Goal: Register for event/course

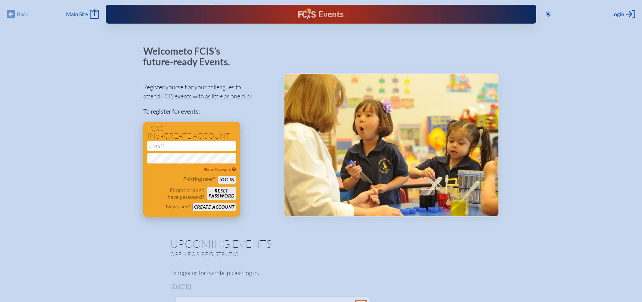
type input "[EMAIL_ADDRESS][DOMAIN_NAME]"
click at [225, 179] on button "Log in" at bounding box center [227, 180] width 19 height 8
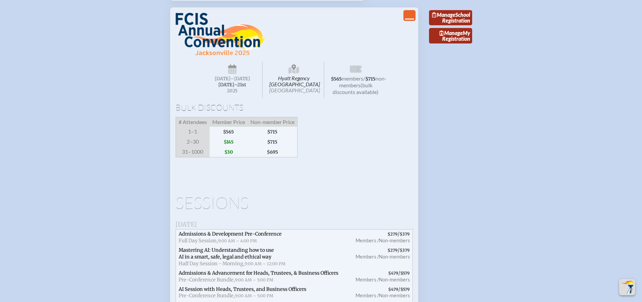
scroll to position [775, 0]
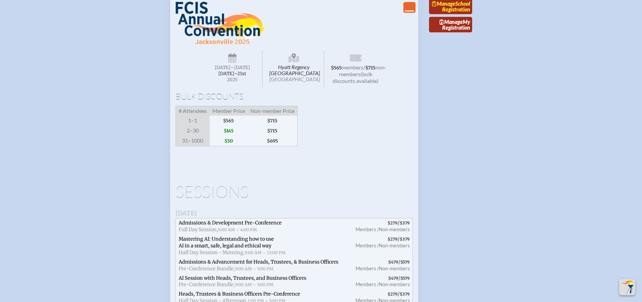
click at [455, 7] on span "Manage" at bounding box center [443, 3] width 23 height 6
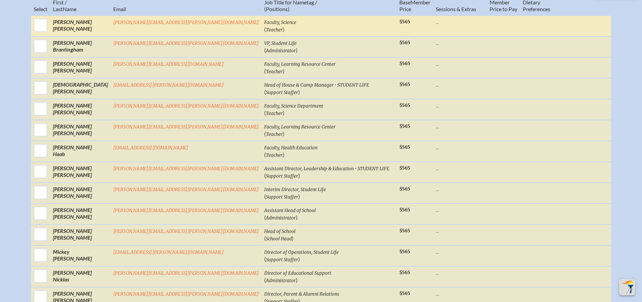
scroll to position [371, 0]
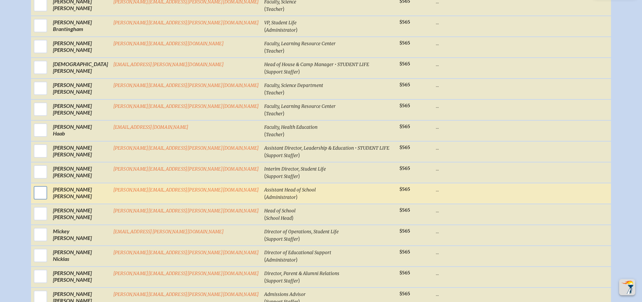
click at [49, 201] on input "checkbox" at bounding box center [40, 192] width 17 height 17
checkbox input "true"
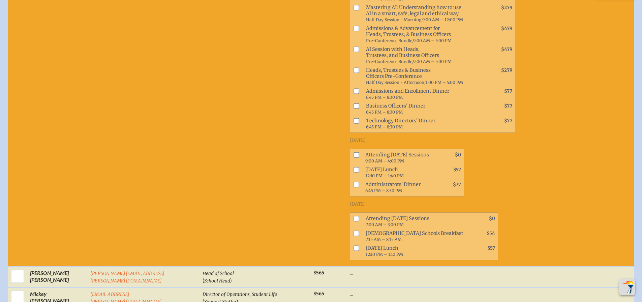
scroll to position [445, 0]
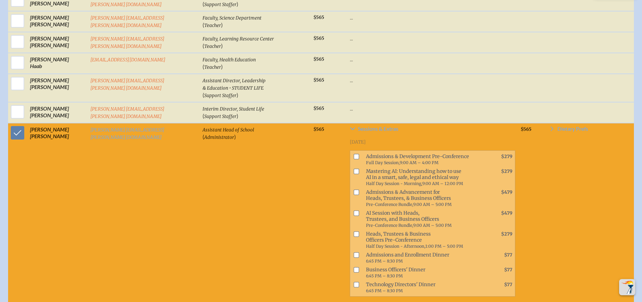
click at [354, 174] on input "checkbox" at bounding box center [356, 171] width 5 height 5
checkbox input "true"
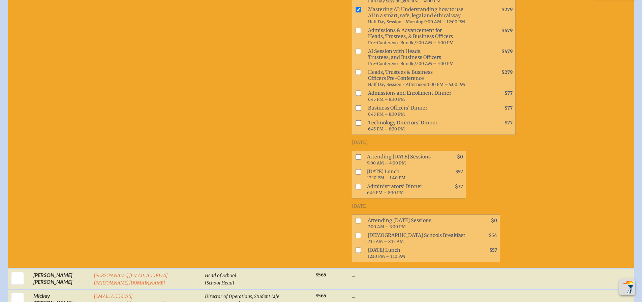
scroll to position [614, 0]
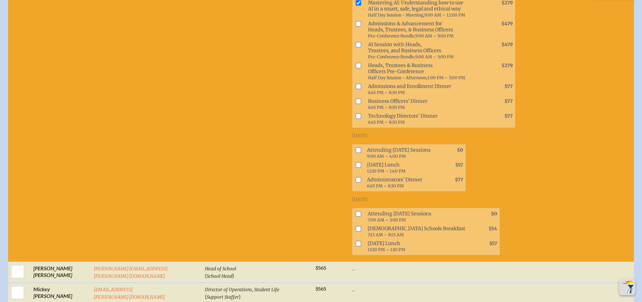
click at [356, 147] on input "checkbox" at bounding box center [358, 149] width 5 height 5
checkbox input "true"
click at [356, 211] on input "checkbox" at bounding box center [358, 213] width 5 height 5
checkbox input "true"
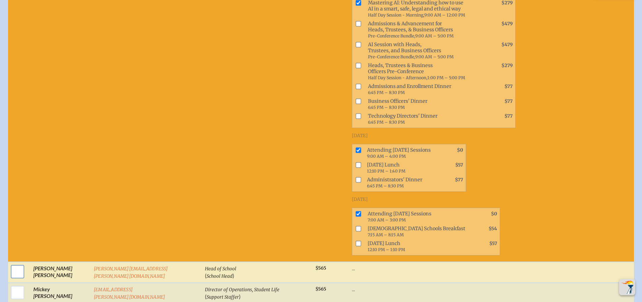
click at [19, 264] on input "checkbox" at bounding box center [17, 271] width 17 height 17
checkbox input "true"
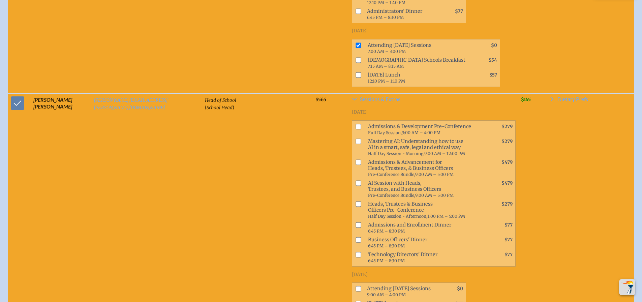
scroll to position [816, 0]
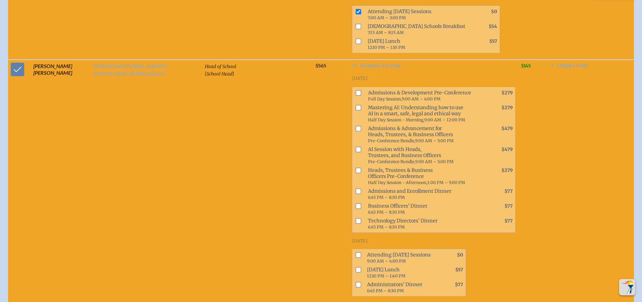
click at [356, 168] on input "checkbox" at bounding box center [358, 170] width 5 height 5
checkbox input "true"
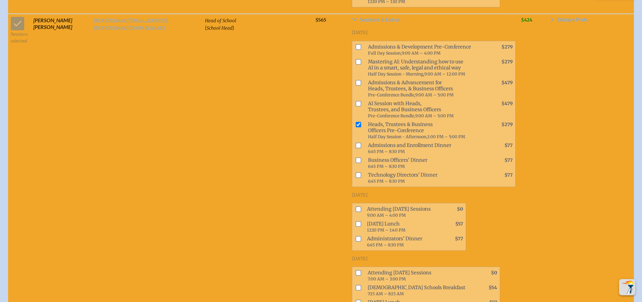
scroll to position [883, 0]
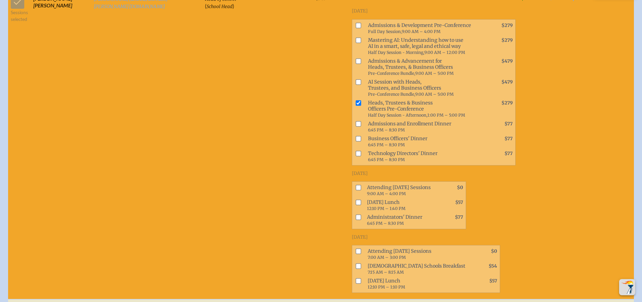
click at [356, 185] on input "checkbox" at bounding box center [358, 187] width 5 height 5
checkbox input "true"
click at [356, 215] on input "checkbox" at bounding box center [358, 217] width 5 height 5
checkbox input "true"
click at [356, 249] on input "checkbox" at bounding box center [358, 251] width 5 height 5
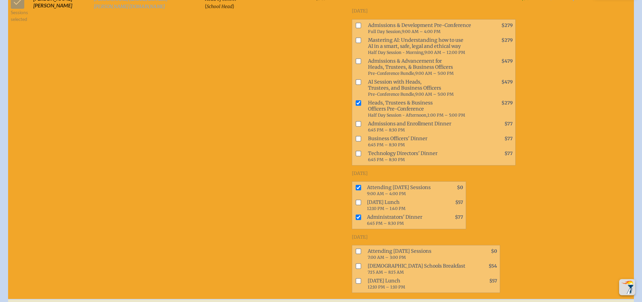
checkbox input "true"
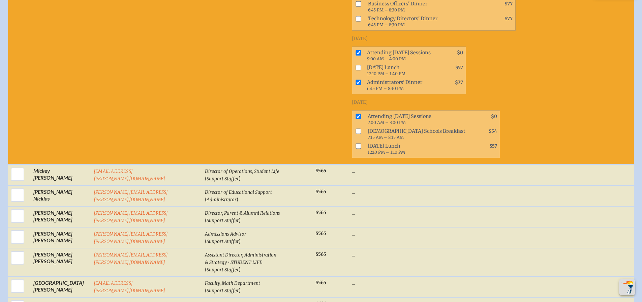
scroll to position [1052, 0]
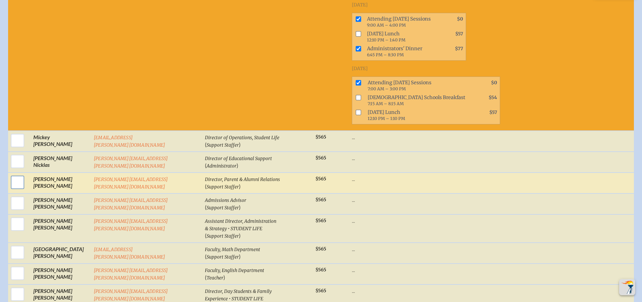
click at [16, 174] on input "checkbox" at bounding box center [17, 182] width 17 height 17
checkbox input "true"
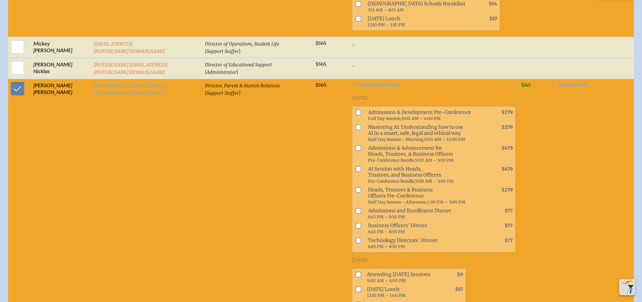
scroll to position [1153, 0]
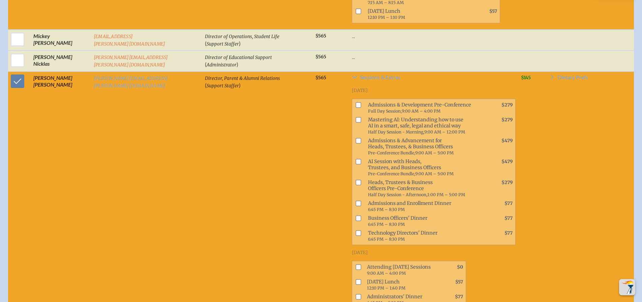
click at [356, 117] on input "checkbox" at bounding box center [358, 119] width 5 height 5
checkbox input "true"
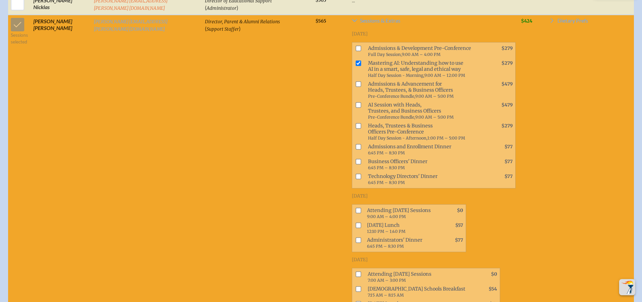
scroll to position [1220, 0]
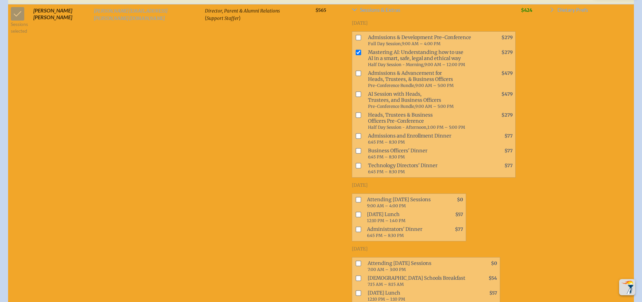
click at [356, 197] on input "checkbox" at bounding box center [358, 199] width 5 height 5
checkbox input "true"
click at [356, 261] on input "checkbox" at bounding box center [358, 263] width 5 height 5
checkbox input "true"
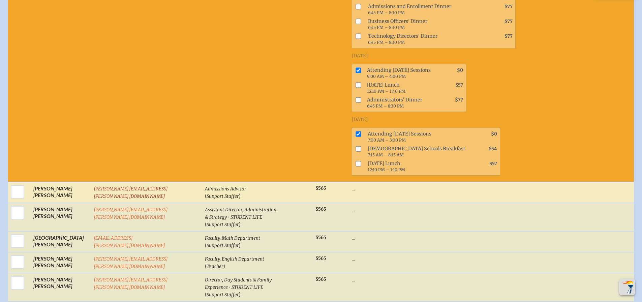
scroll to position [1355, 0]
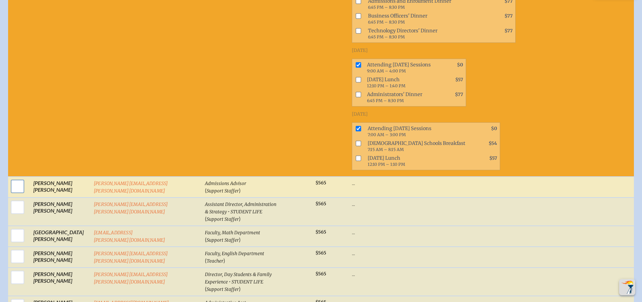
click at [18, 178] on input "checkbox" at bounding box center [17, 186] width 17 height 17
checkbox input "true"
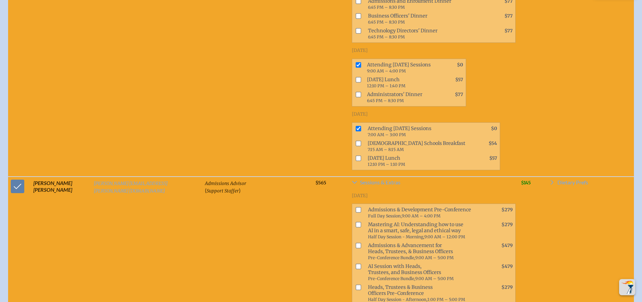
click at [356, 207] on input "checkbox" at bounding box center [358, 209] width 5 height 5
checkbox input "true"
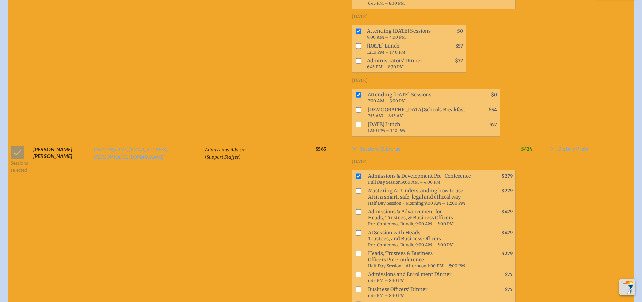
scroll to position [1423, 0]
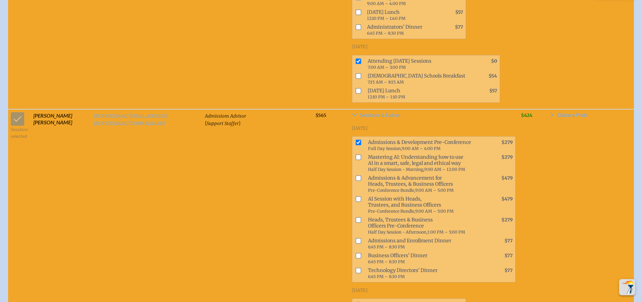
click at [356, 238] on input "checkbox" at bounding box center [358, 240] width 5 height 5
checkbox input "true"
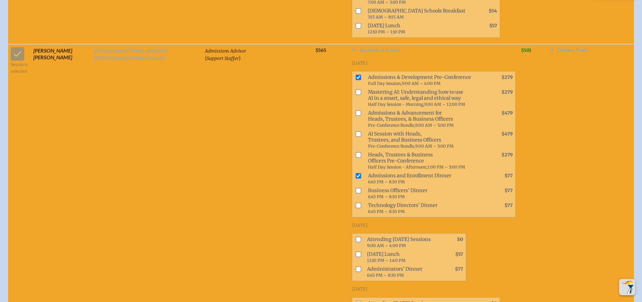
scroll to position [1490, 0]
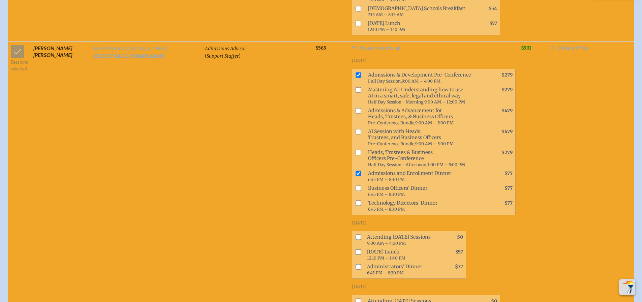
click at [356, 235] on input "checkbox" at bounding box center [358, 237] width 5 height 5
checkbox input "true"
click at [356, 298] on input "checkbox" at bounding box center [358, 300] width 5 height 5
checkbox input "true"
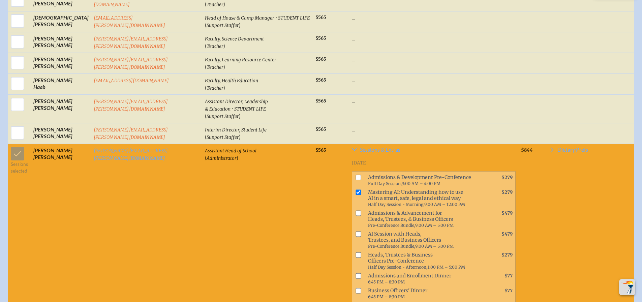
scroll to position [344, 0]
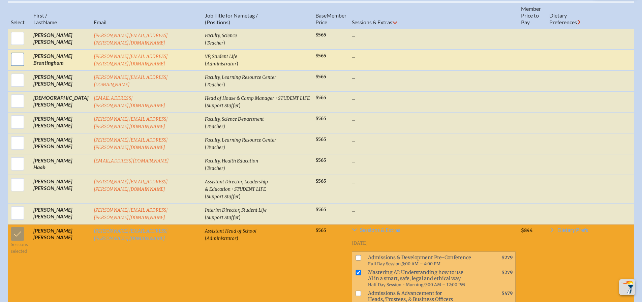
click at [13, 64] on input "checkbox" at bounding box center [17, 59] width 17 height 17
checkbox input "true"
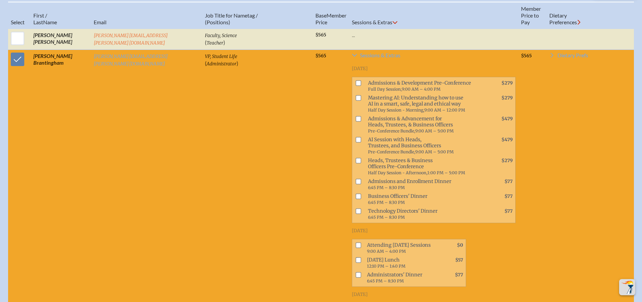
click at [356, 160] on input "checkbox" at bounding box center [358, 160] width 5 height 5
checkbox input "true"
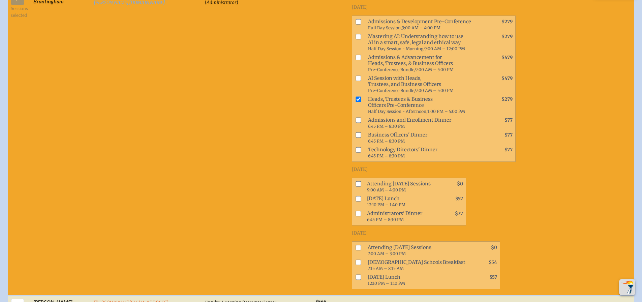
scroll to position [411, 0]
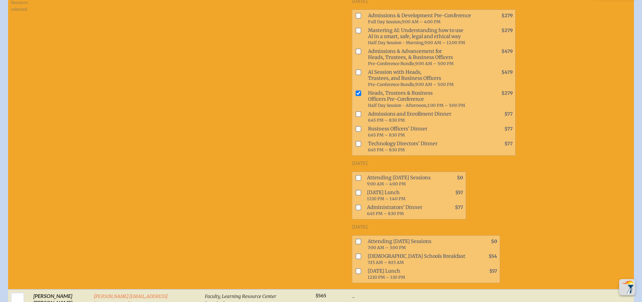
click at [356, 175] on input "checkbox" at bounding box center [358, 177] width 5 height 5
checkbox input "true"
click at [356, 205] on input "checkbox" at bounding box center [358, 207] width 5 height 5
checkbox input "true"
click at [356, 239] on input "checkbox" at bounding box center [358, 241] width 5 height 5
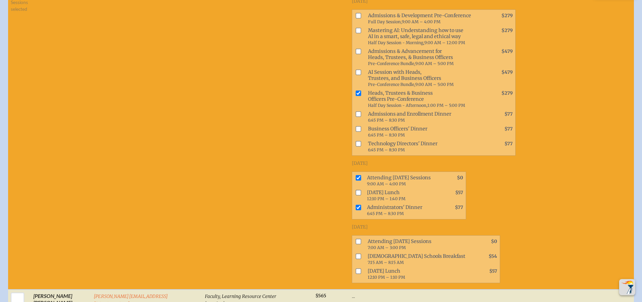
checkbox input "true"
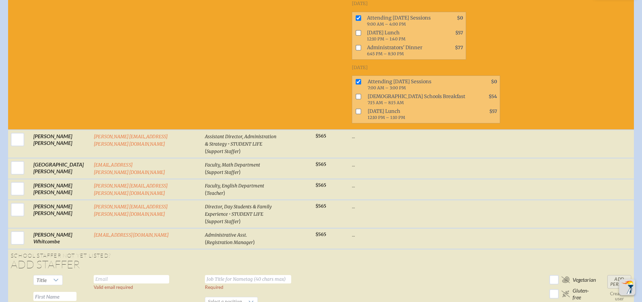
scroll to position [1962, 0]
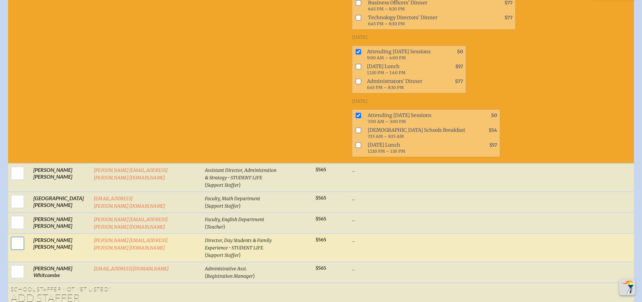
click at [13, 235] on input "checkbox" at bounding box center [17, 243] width 17 height 17
checkbox input "true"
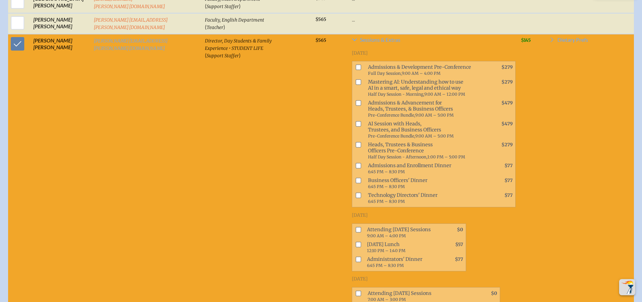
scroll to position [2164, 0]
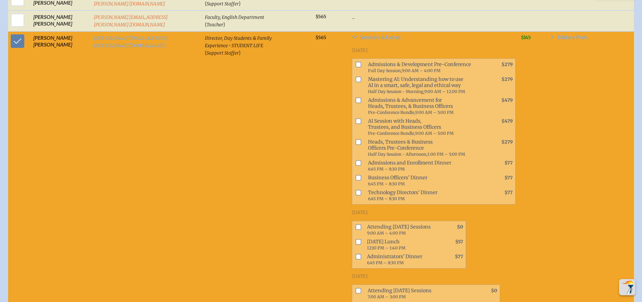
click at [356, 224] on input "checkbox" at bounding box center [358, 226] width 5 height 5
checkbox input "true"
click at [356, 288] on input "checkbox" at bounding box center [358, 290] width 5 height 5
checkbox input "true"
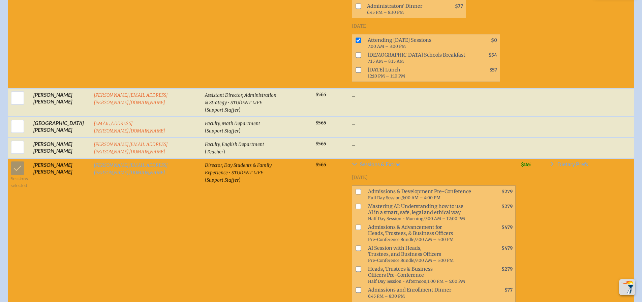
scroll to position [1996, 0]
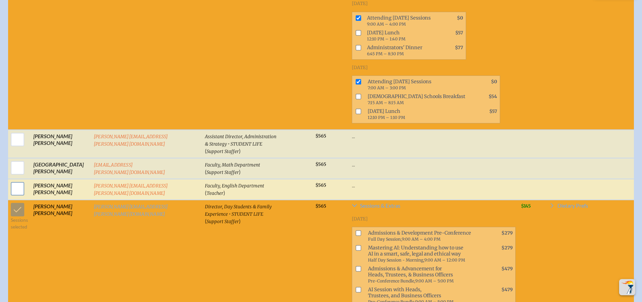
click at [15, 180] on input "checkbox" at bounding box center [17, 188] width 17 height 17
checkbox input "true"
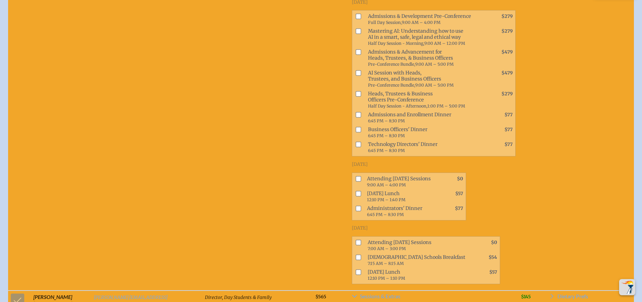
scroll to position [2198, 0]
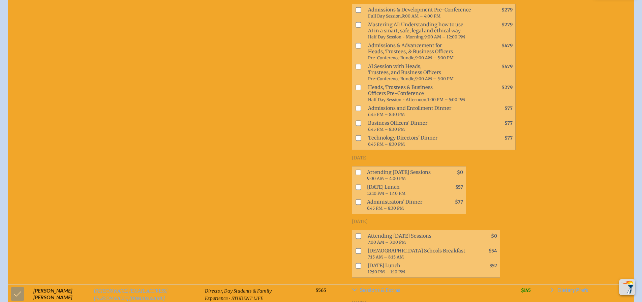
click at [356, 170] on input "checkbox" at bounding box center [358, 172] width 5 height 5
checkbox input "true"
click at [356, 263] on input "checkbox" at bounding box center [358, 265] width 5 height 5
checkbox input "true"
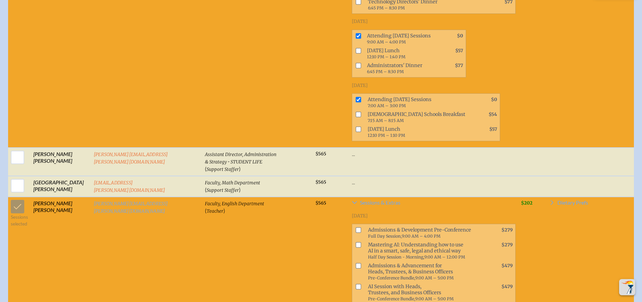
scroll to position [1962, 0]
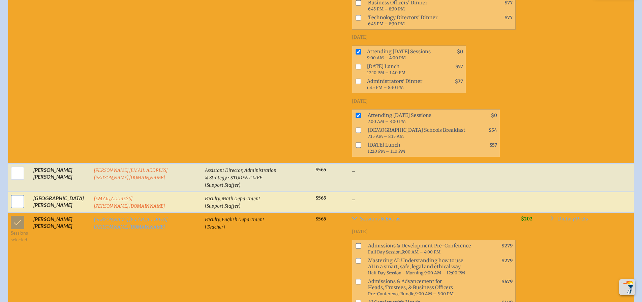
click at [18, 193] on input "checkbox" at bounding box center [17, 201] width 17 height 17
checkbox input "true"
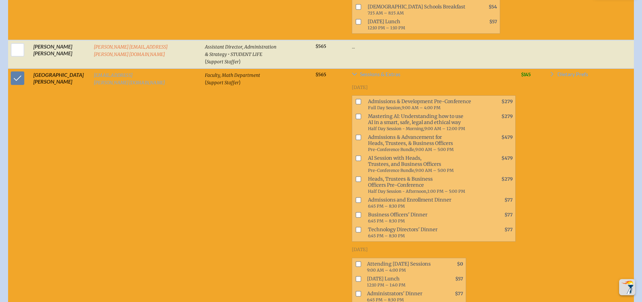
scroll to position [2164, 0]
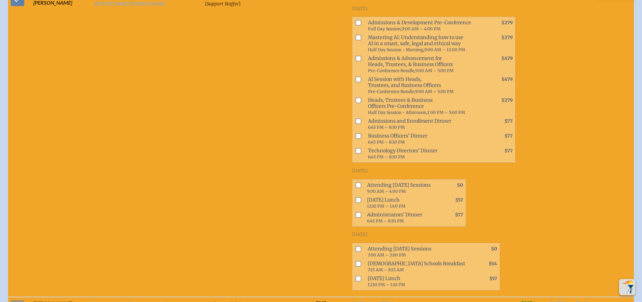
click at [356, 182] on input "checkbox" at bounding box center [358, 184] width 5 height 5
checkbox input "true"
click at [356, 246] on input "checkbox" at bounding box center [358, 248] width 5 height 5
checkbox input "true"
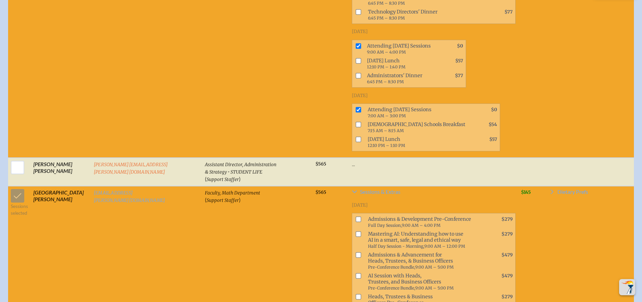
scroll to position [1928, 0]
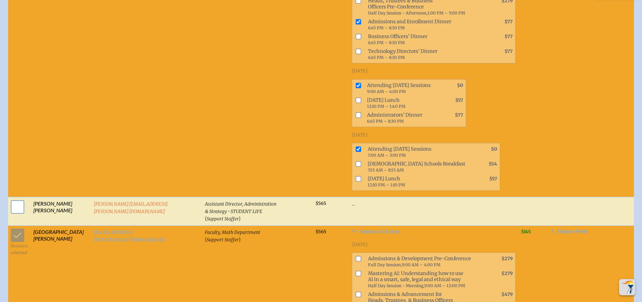
click at [18, 199] on input "checkbox" at bounding box center [17, 207] width 17 height 17
checkbox input "true"
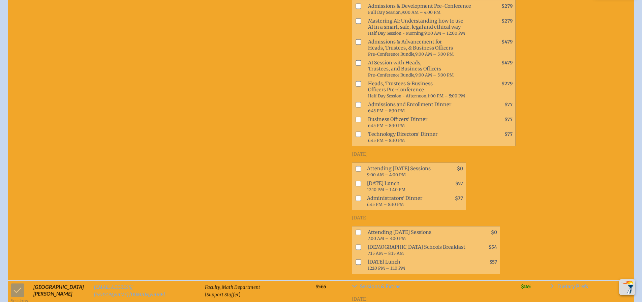
scroll to position [2164, 0]
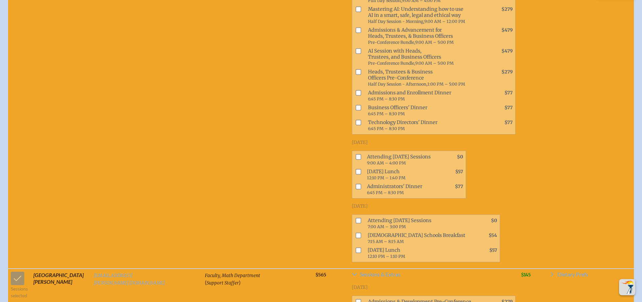
click at [356, 154] on input "checkbox" at bounding box center [358, 156] width 5 height 5
checkbox input "true"
click at [356, 218] on input "checkbox" at bounding box center [358, 220] width 5 height 5
checkbox input "true"
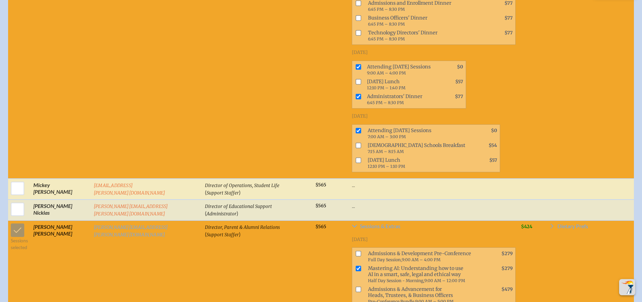
scroll to position [1288, 0]
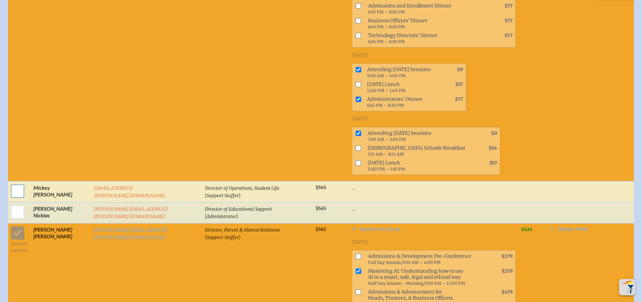
click at [18, 183] on input "checkbox" at bounding box center [17, 191] width 17 height 17
checkbox input "true"
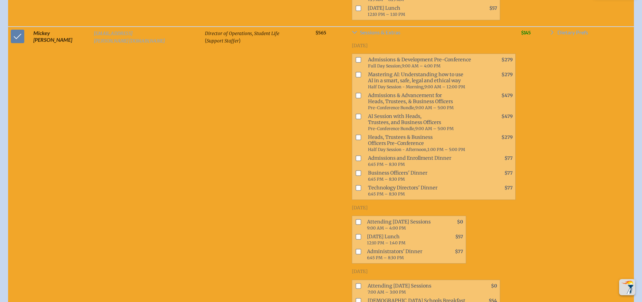
scroll to position [1490, 0]
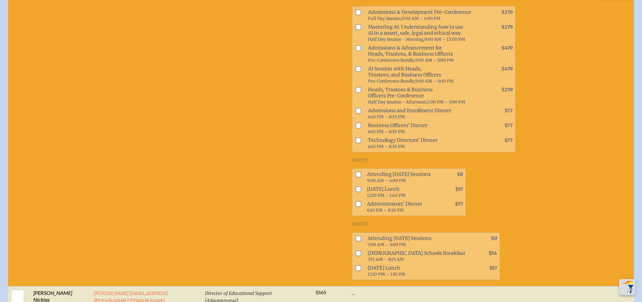
click at [356, 172] on input "checkbox" at bounding box center [358, 174] width 5 height 5
checkbox input "true"
click at [356, 236] on input "checkbox" at bounding box center [358, 238] width 5 height 5
checkbox input "true"
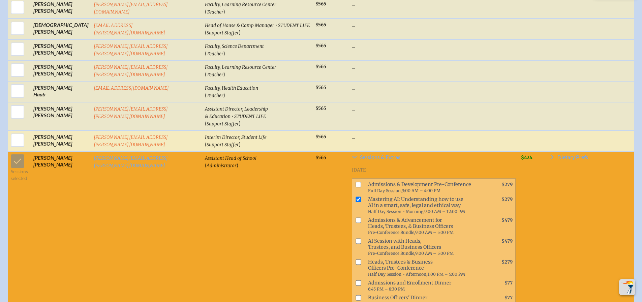
scroll to position [647, 0]
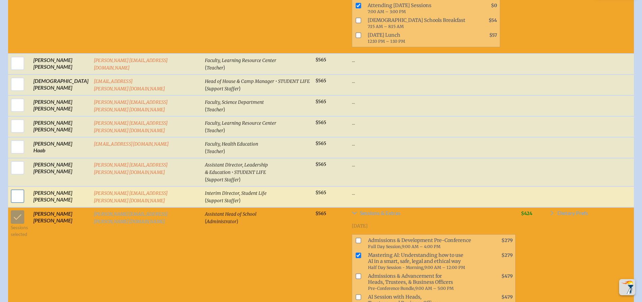
click at [20, 191] on input "checkbox" at bounding box center [17, 196] width 17 height 17
checkbox input "true"
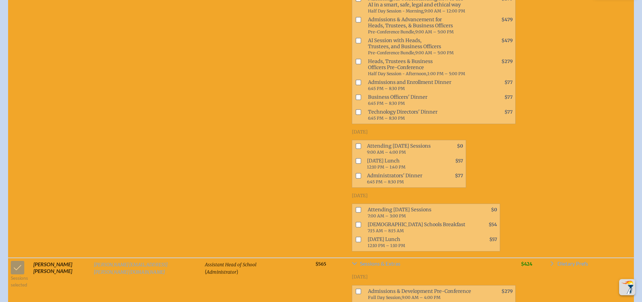
scroll to position [883, 0]
click at [356, 143] on input "checkbox" at bounding box center [358, 145] width 5 height 5
checkbox input "true"
click at [356, 207] on input "checkbox" at bounding box center [358, 209] width 5 height 5
checkbox input "true"
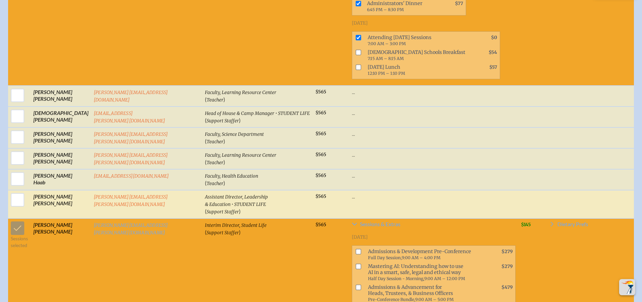
scroll to position [614, 0]
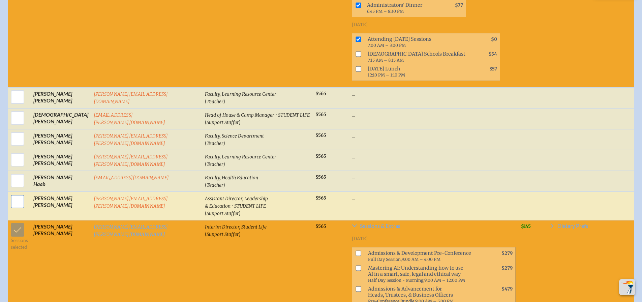
click at [18, 197] on input "checkbox" at bounding box center [17, 201] width 17 height 17
checkbox input "true"
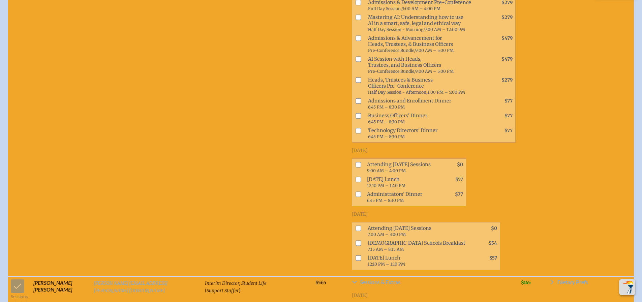
scroll to position [850, 0]
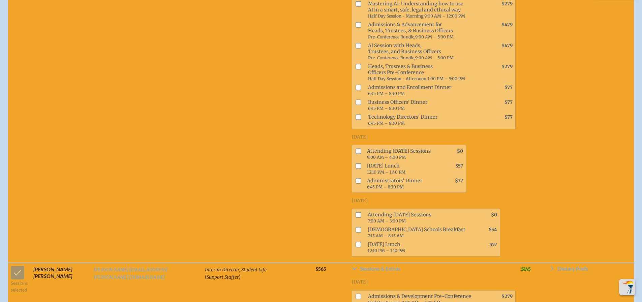
click at [356, 149] on input "checkbox" at bounding box center [358, 151] width 5 height 5
checkbox input "true"
click at [356, 212] on input "checkbox" at bounding box center [358, 214] width 5 height 5
checkbox input "true"
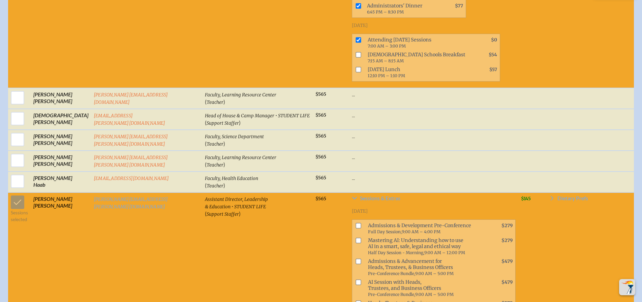
scroll to position [580, 0]
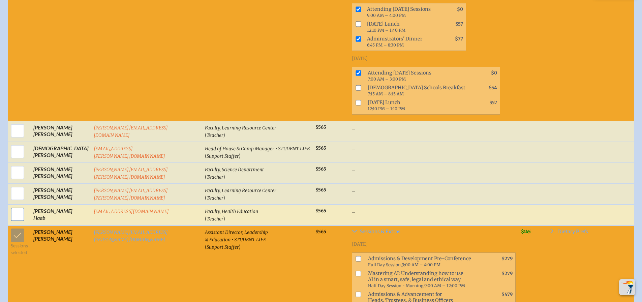
click at [21, 206] on input "checkbox" at bounding box center [17, 214] width 17 height 17
checkbox input "true"
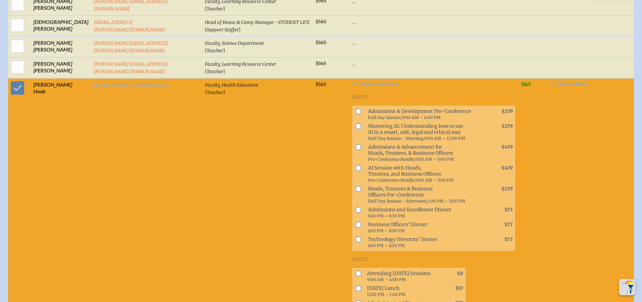
scroll to position [782, 0]
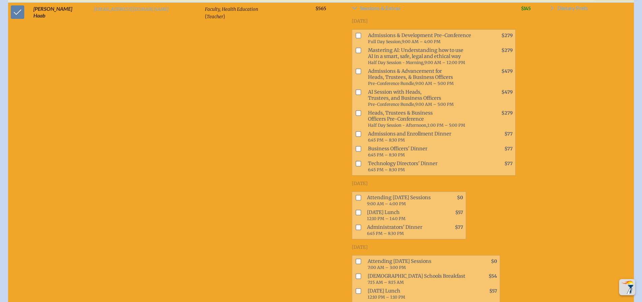
click at [356, 195] on input "checkbox" at bounding box center [358, 197] width 5 height 5
checkbox input "true"
click at [356, 259] on input "checkbox" at bounding box center [358, 261] width 5 height 5
checkbox input "true"
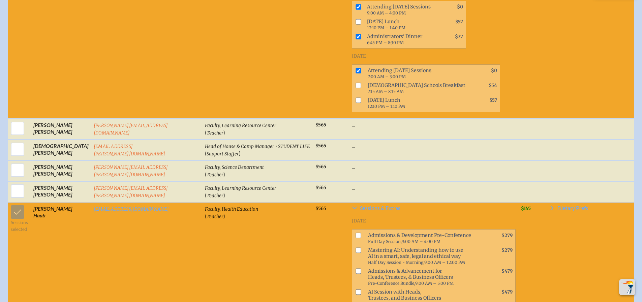
scroll to position [580, 0]
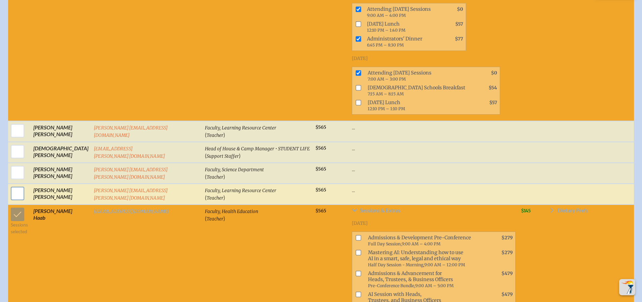
click at [10, 185] on input "checkbox" at bounding box center [17, 193] width 17 height 17
checkbox input "true"
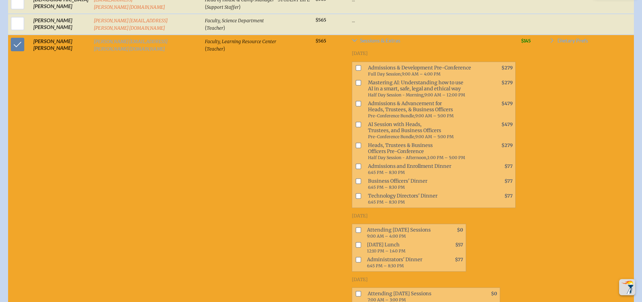
scroll to position [782, 0]
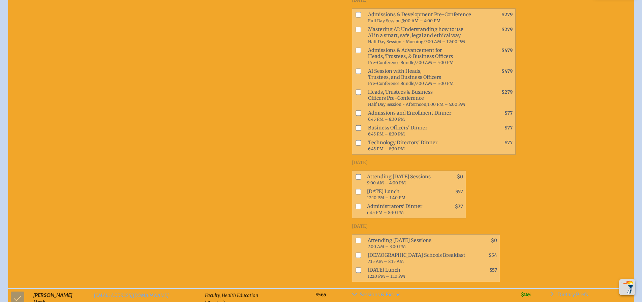
click at [349, 153] on td "Sessions & Extras Wednesday, November 19th, 2025 Admissions & Development Pre-C…" at bounding box center [433, 134] width 169 height 307
click at [356, 174] on input "checkbox" at bounding box center [358, 176] width 5 height 5
checkbox input "true"
click at [356, 238] on input "checkbox" at bounding box center [358, 240] width 5 height 5
checkbox input "true"
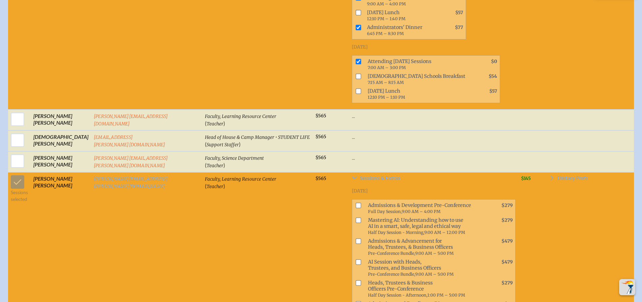
scroll to position [580, 0]
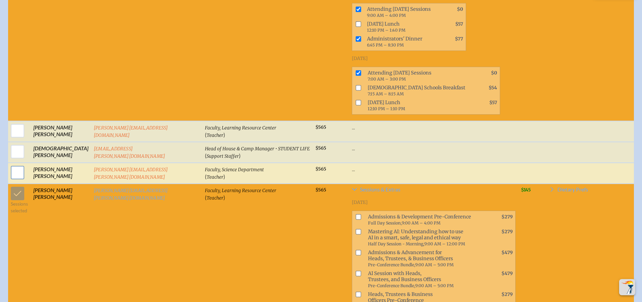
click at [13, 164] on input "checkbox" at bounding box center [17, 172] width 17 height 17
checkbox input "true"
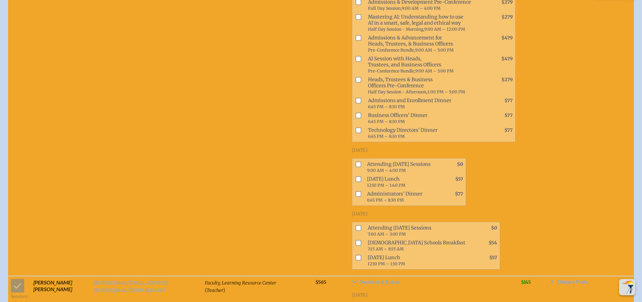
scroll to position [816, 0]
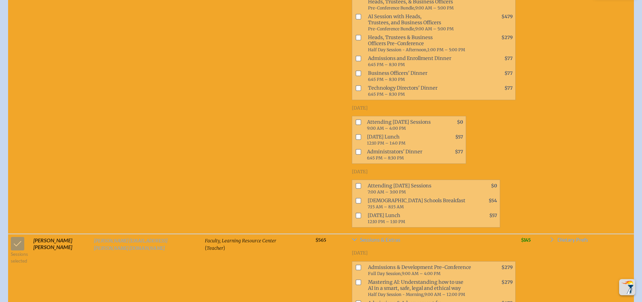
click at [356, 120] on input "checkbox" at bounding box center [358, 122] width 5 height 5
checkbox input "true"
click at [352, 181] on span at bounding box center [357, 188] width 10 height 15
click at [356, 183] on input "checkbox" at bounding box center [358, 185] width 5 height 5
checkbox input "true"
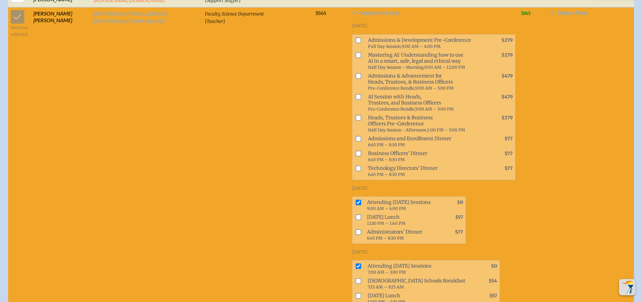
scroll to position [614, 0]
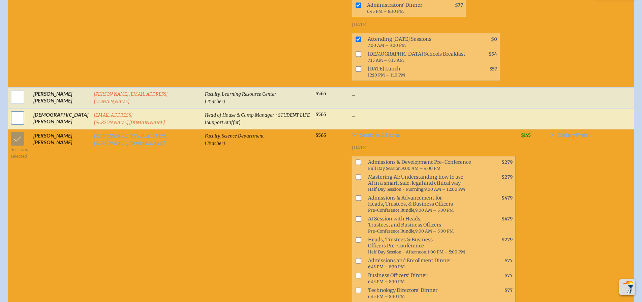
click at [15, 110] on input "checkbox" at bounding box center [17, 118] width 17 height 17
checkbox input "true"
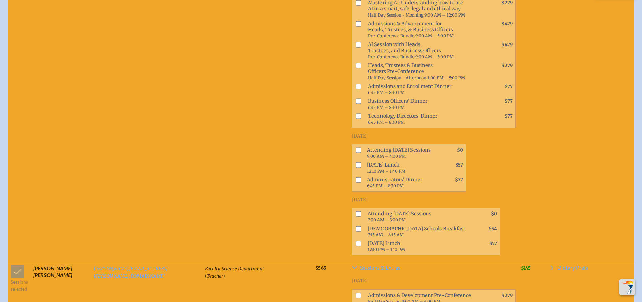
scroll to position [782, 0]
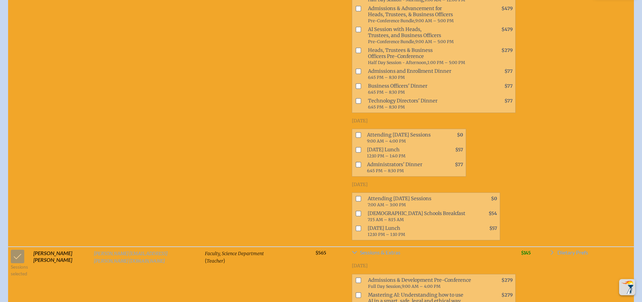
click at [356, 132] on input "checkbox" at bounding box center [358, 134] width 5 height 5
checkbox input "true"
click at [356, 196] on input "checkbox" at bounding box center [358, 198] width 5 height 5
checkbox input "true"
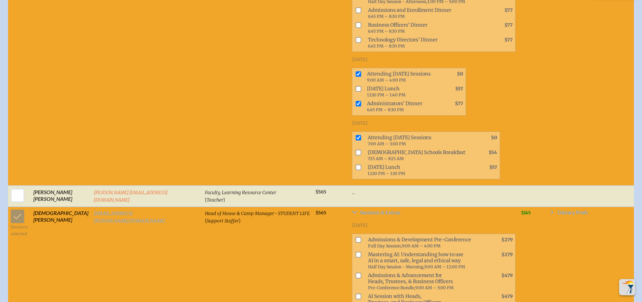
scroll to position [512, 0]
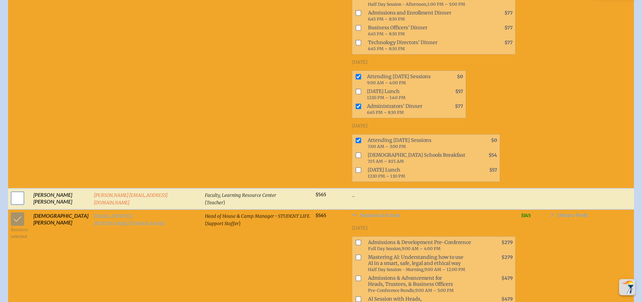
click at [18, 190] on input "checkbox" at bounding box center [17, 198] width 17 height 17
checkbox input "true"
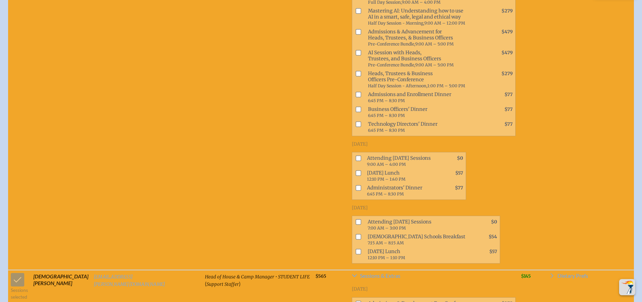
scroll to position [748, 0]
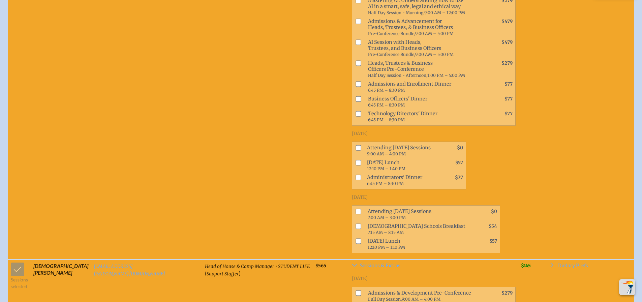
click at [356, 145] on input "checkbox" at bounding box center [358, 147] width 5 height 5
checkbox input "true"
click at [352, 207] on span at bounding box center [357, 214] width 10 height 15
click at [356, 209] on input "checkbox" at bounding box center [358, 211] width 5 height 5
checkbox input "true"
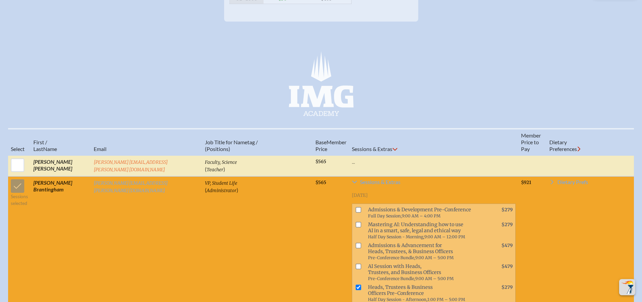
scroll to position [209, 0]
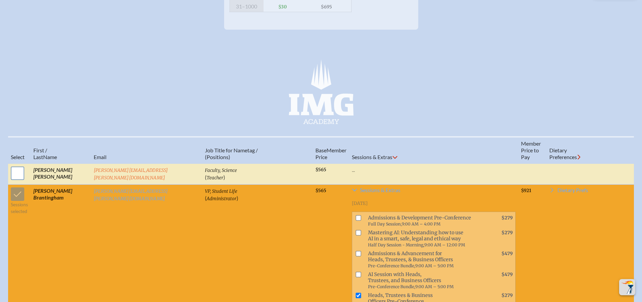
click at [20, 178] on input "checkbox" at bounding box center [17, 173] width 17 height 17
checkbox input "true"
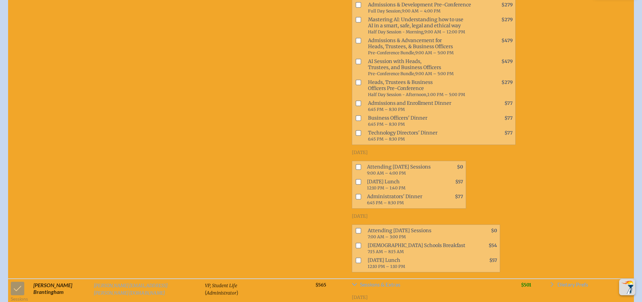
scroll to position [411, 0]
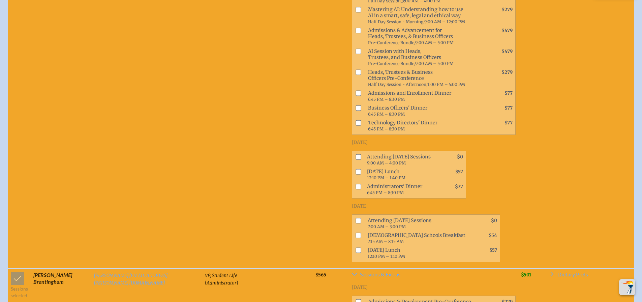
click at [356, 154] on input "checkbox" at bounding box center [358, 156] width 5 height 5
checkbox input "true"
click at [356, 218] on input "checkbox" at bounding box center [358, 220] width 5 height 5
checkbox input "true"
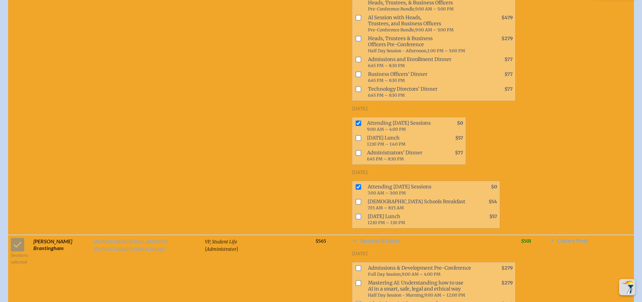
click at [202, 146] on td "Faculty, Science ( Teacher )" at bounding box center [257, 81] width 111 height 307
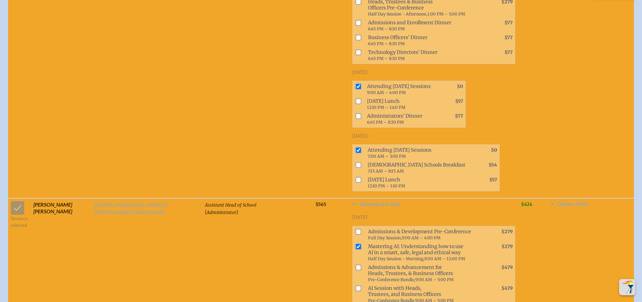
scroll to position [2940, 0]
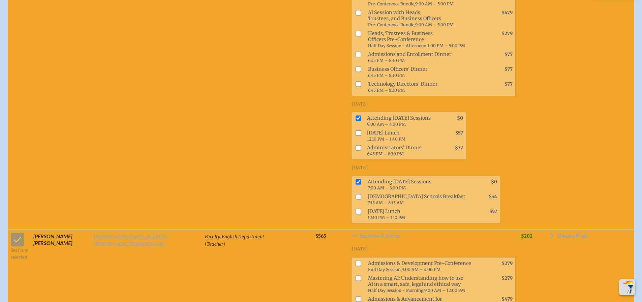
scroll to position [5131, 0]
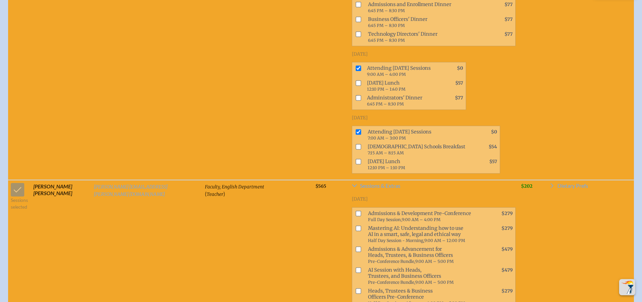
checkbox input "true"
checkbox input "false"
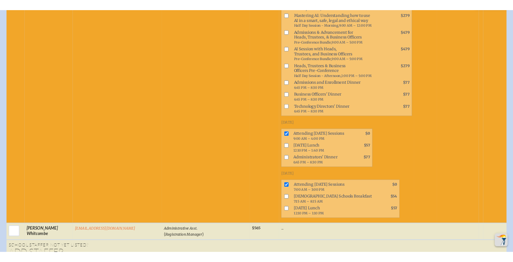
scroll to position [5659, 0]
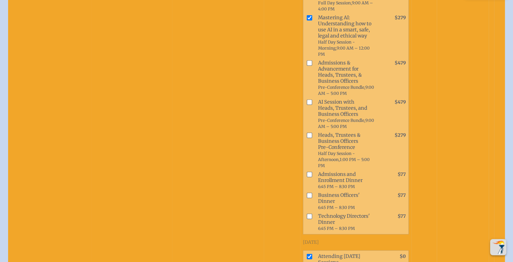
click at [70, 122] on td "Mary Pando" at bounding box center [61, 168] width 60 height 435
drag, startPoint x: 497, startPoint y: 151, endPoint x: 498, endPoint y: 140, distance: 11.3
click at [498, 140] on td at bounding box center [507, 168] width 27 height 435
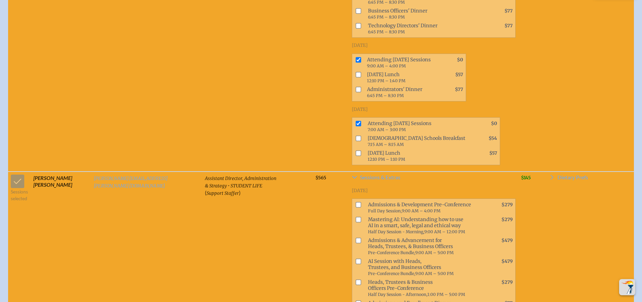
scroll to position [4431, 0]
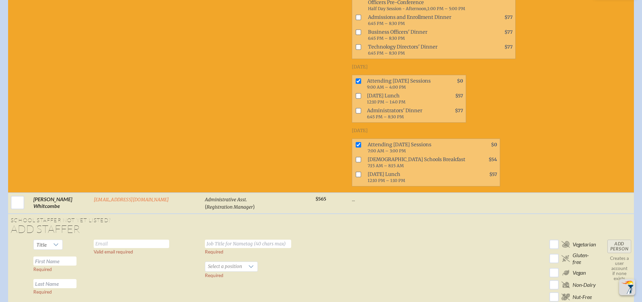
scroll to position [5746, 0]
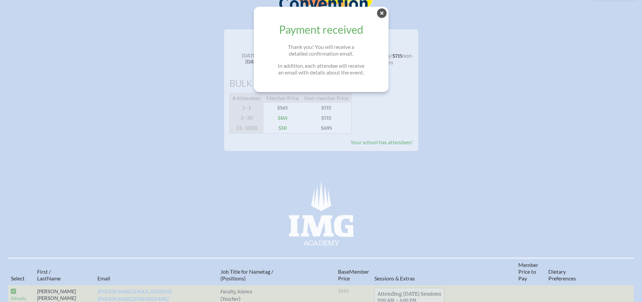
scroll to position [101, 0]
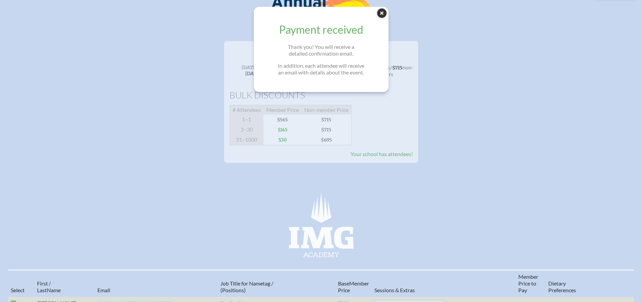
click at [386, 14] on icon "Close Popup" at bounding box center [381, 12] width 9 height 9
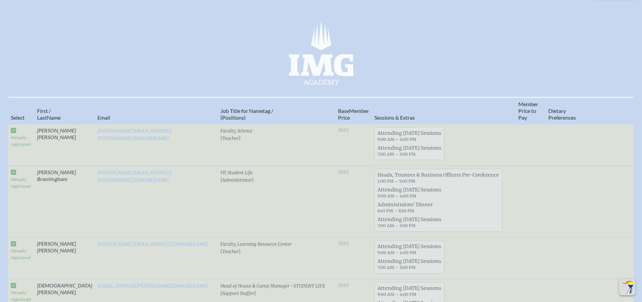
scroll to position [303, 0]
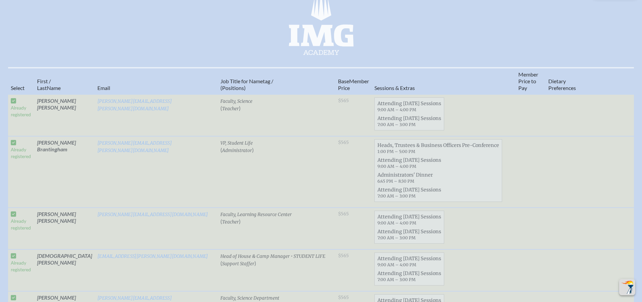
click at [44, 91] on span "Last" at bounding box center [42, 88] width 10 height 6
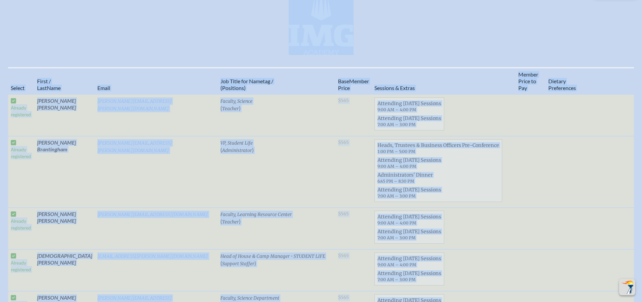
copy div "Back Main Site Main Site Toggle to Dark Mode Log out Log out Ali Whitcombe ali.…"
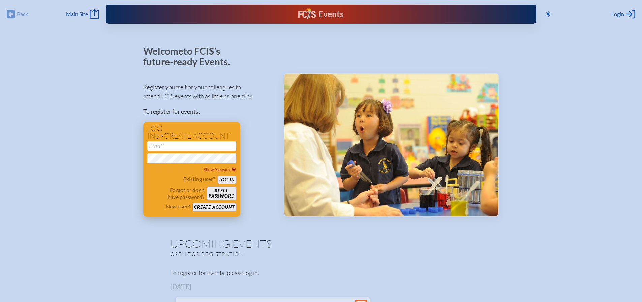
type input "ali.whitcombe@imgacademy.com"
click at [228, 180] on button "Log in" at bounding box center [227, 180] width 19 height 8
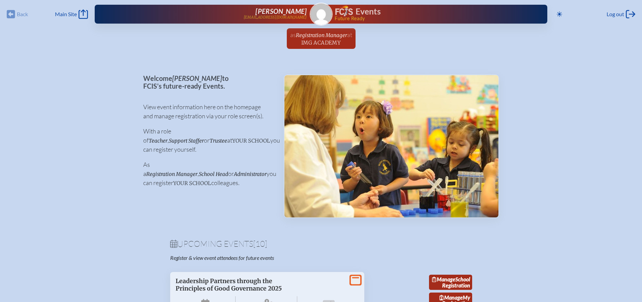
click at [232, 141] on span "your school" at bounding box center [251, 141] width 38 height 6
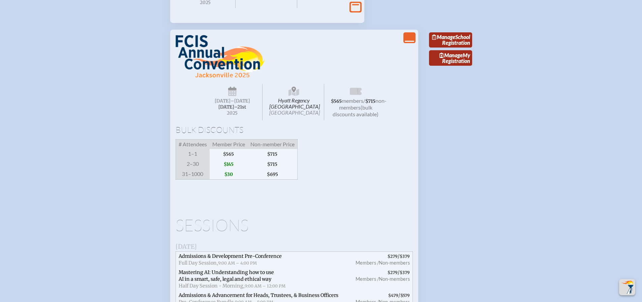
scroll to position [742, 0]
